Goal: Task Accomplishment & Management: Manage account settings

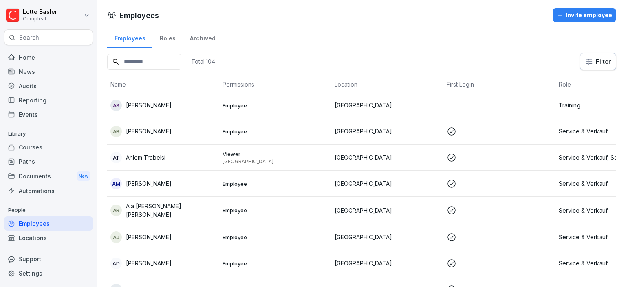
click at [36, 150] on div "Courses" at bounding box center [48, 147] width 89 height 14
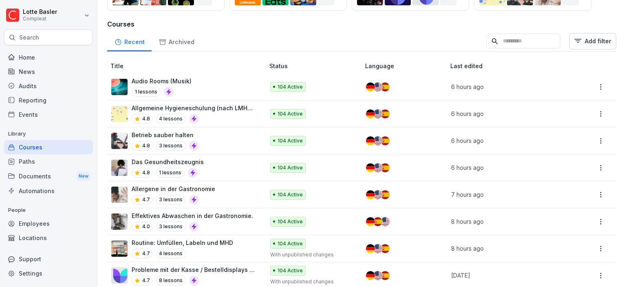
scroll to position [125, 0]
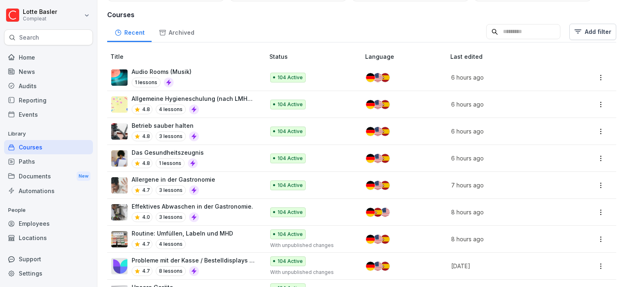
click at [214, 179] on div "Allergene in der Gastronomie 4.7 3 lessons" at bounding box center [183, 185] width 145 height 20
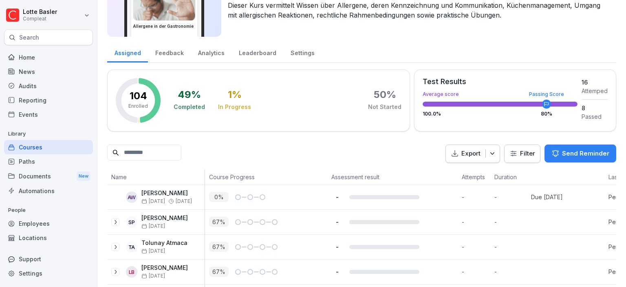
scroll to position [73, 0]
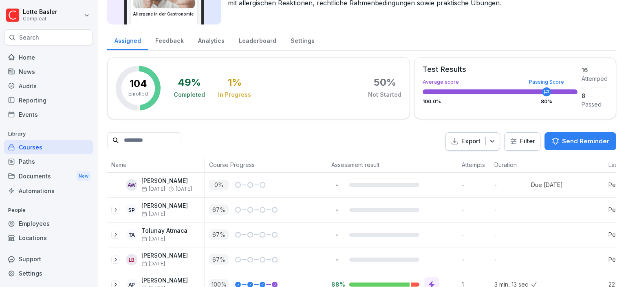
click at [199, 40] on div "Analytics" at bounding box center [211, 39] width 41 height 21
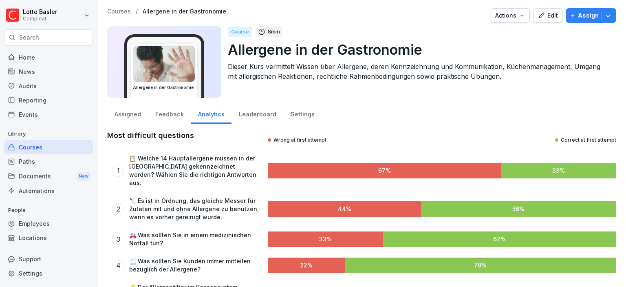
click at [133, 112] on div "Assigned" at bounding box center [127, 113] width 41 height 21
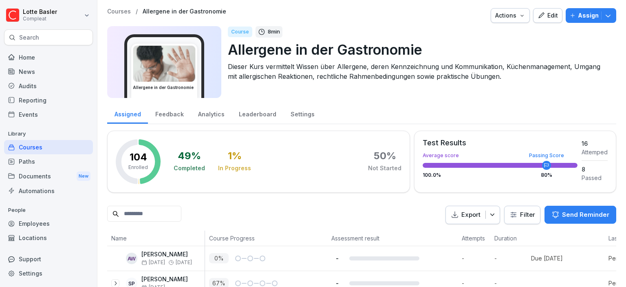
click at [133, 108] on div "Assigned" at bounding box center [127, 113] width 41 height 21
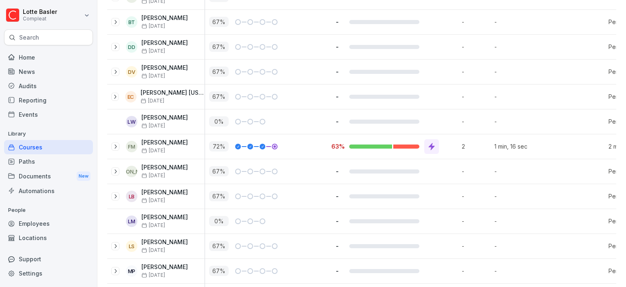
scroll to position [460, 0]
click at [434, 145] on icon at bounding box center [432, 146] width 8 height 8
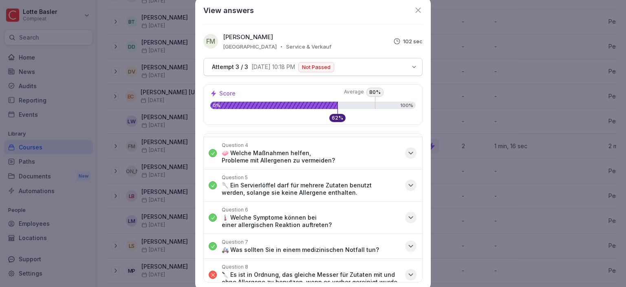
scroll to position [0, 0]
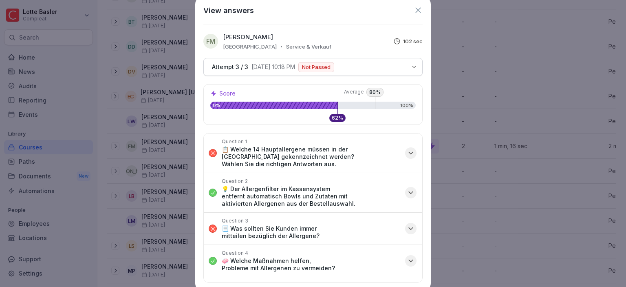
click at [418, 10] on icon at bounding box center [418, 10] width 9 height 9
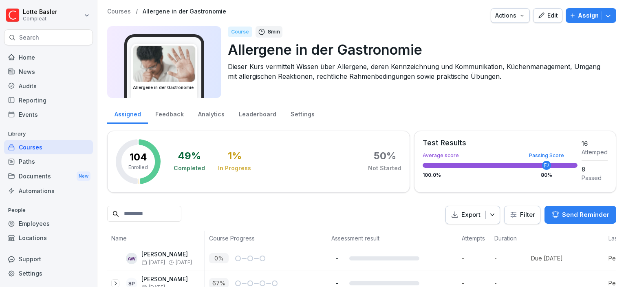
click at [171, 115] on div "Feedback" at bounding box center [169, 113] width 43 height 21
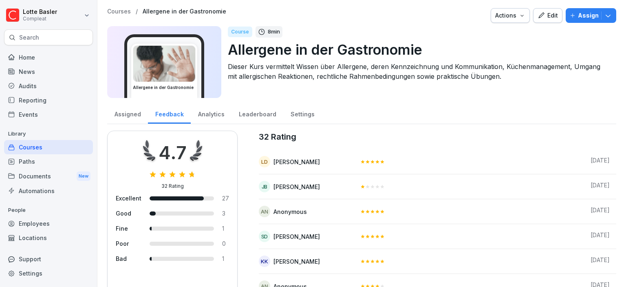
click at [212, 115] on div "Analytics" at bounding box center [211, 113] width 41 height 21
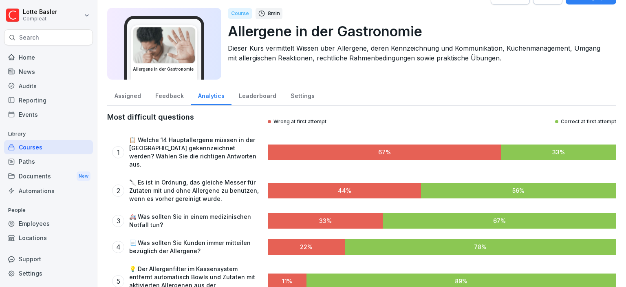
scroll to position [25, 0]
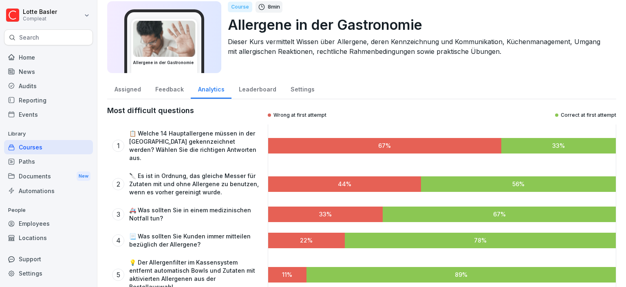
click at [121, 141] on div "1" at bounding box center [118, 145] width 12 height 12
click at [242, 84] on div "Leaderboard" at bounding box center [258, 88] width 52 height 21
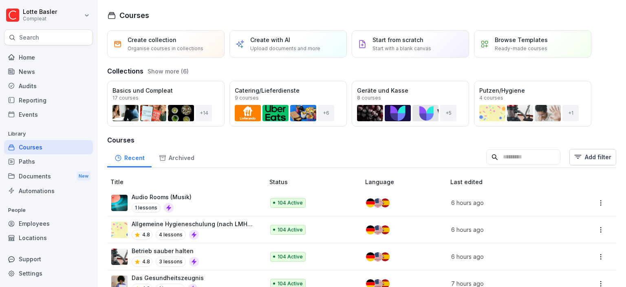
scroll to position [125, 0]
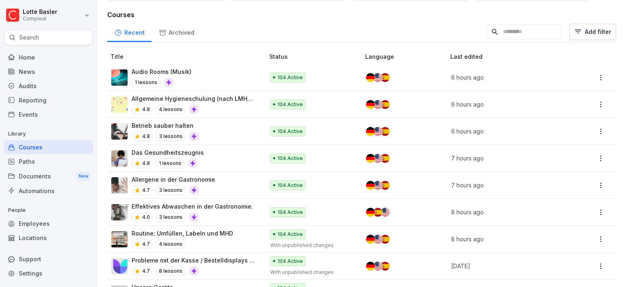
click at [179, 27] on div "Archived" at bounding box center [177, 31] width 50 height 21
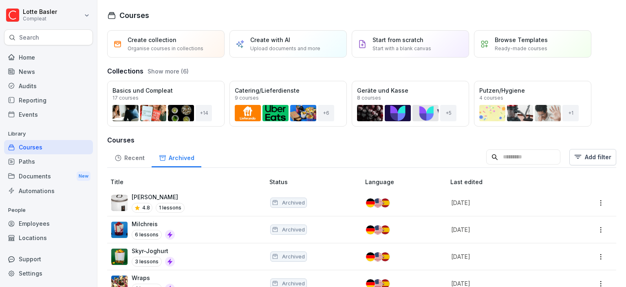
click at [133, 157] on div "Recent" at bounding box center [129, 156] width 44 height 21
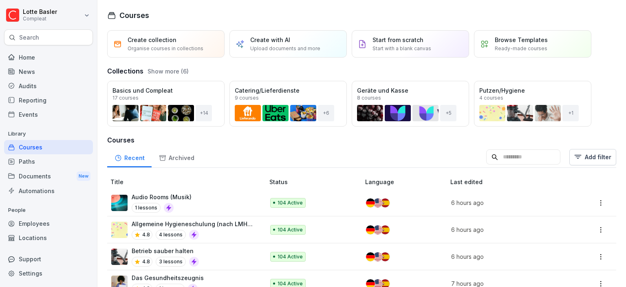
click at [33, 163] on div "Paths" at bounding box center [48, 161] width 89 height 14
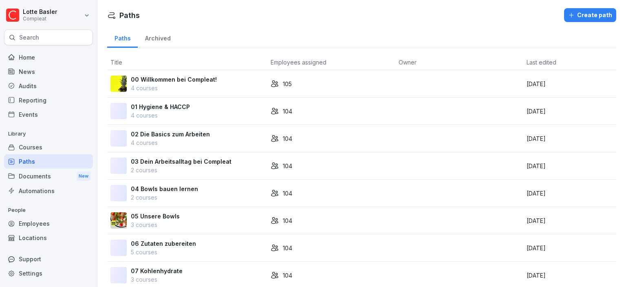
click at [32, 184] on div "Automations" at bounding box center [48, 190] width 89 height 14
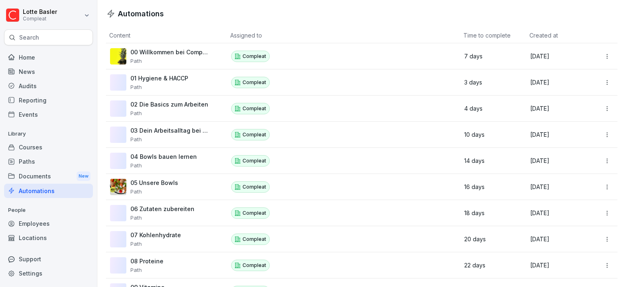
click at [38, 225] on div "Employees" at bounding box center [48, 223] width 89 height 14
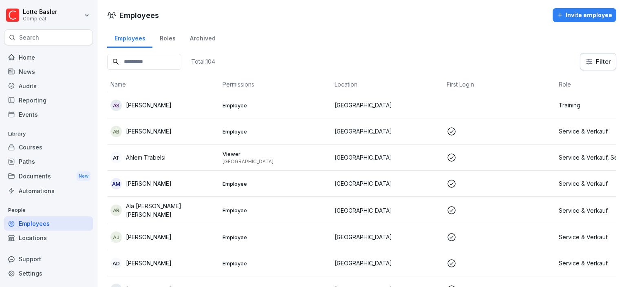
click at [142, 65] on input at bounding box center [144, 62] width 74 height 16
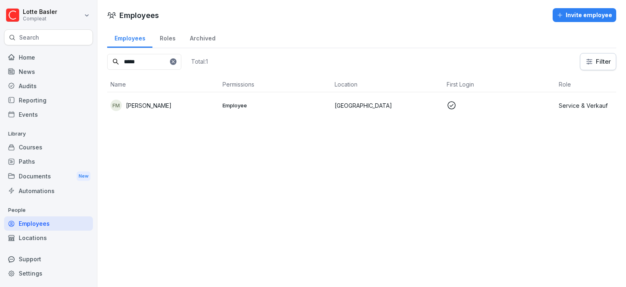
click at [170, 104] on div "FM Felix Meffert" at bounding box center [163, 104] width 106 height 11
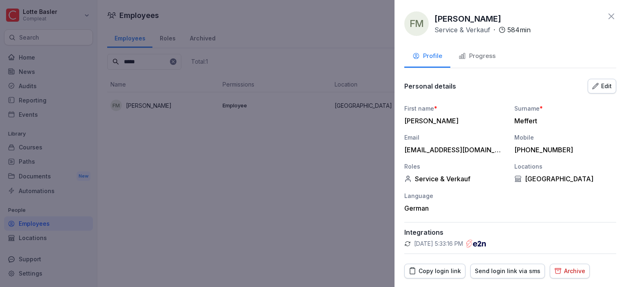
click at [474, 63] on button "Progress" at bounding box center [476, 57] width 53 height 22
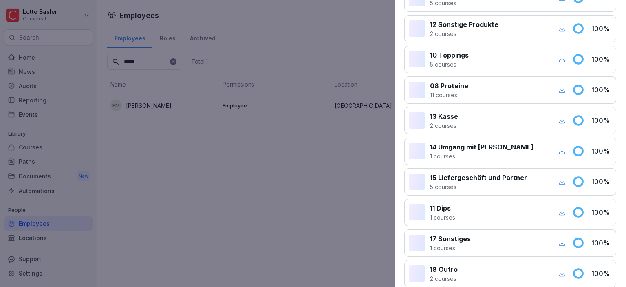
scroll to position [3310, 0]
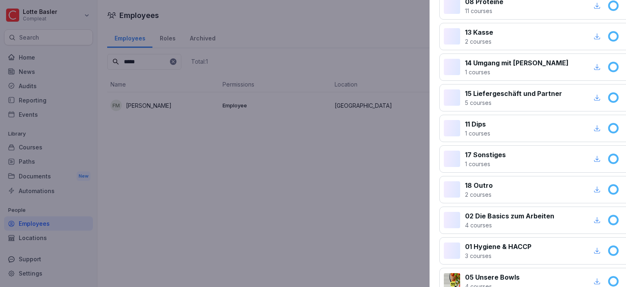
click at [307, 226] on div at bounding box center [313, 143] width 626 height 287
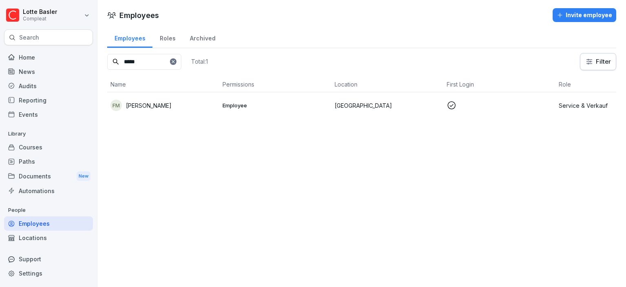
click at [164, 59] on input "*****" at bounding box center [144, 62] width 74 height 16
type input "*"
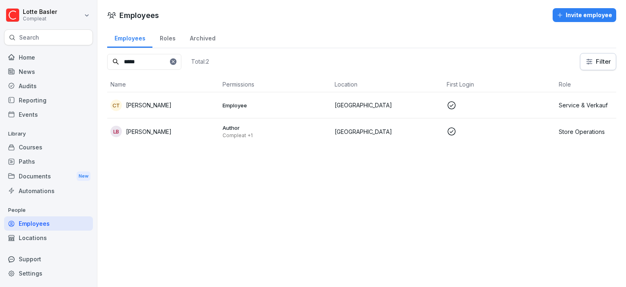
type input "*****"
click at [177, 123] on td "LB Lotte Basler" at bounding box center [163, 131] width 112 height 26
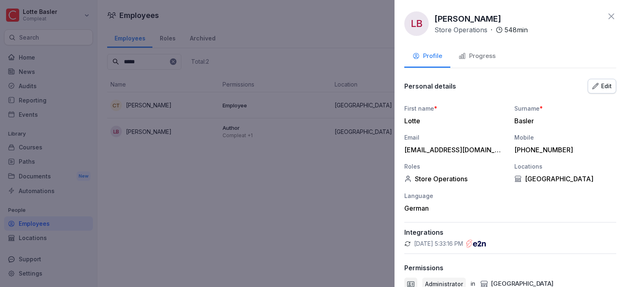
click at [482, 60] on div "Progress" at bounding box center [477, 55] width 37 height 9
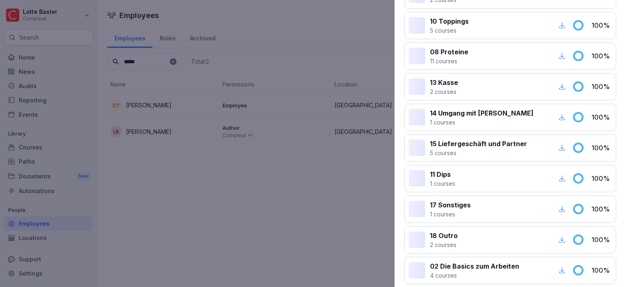
scroll to position [3370, 0]
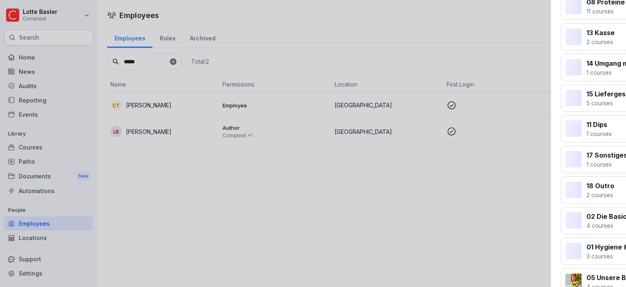
click at [314, 159] on div at bounding box center [313, 143] width 626 height 287
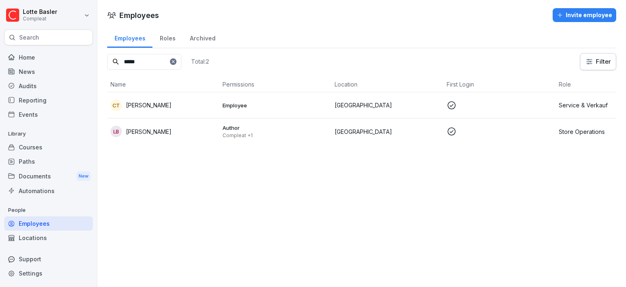
click at [174, 61] on icon at bounding box center [173, 61] width 3 height 3
